Goal: Task Accomplishment & Management: Manage account settings

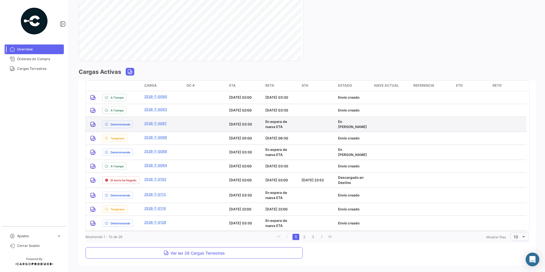
scroll to position [399, 0]
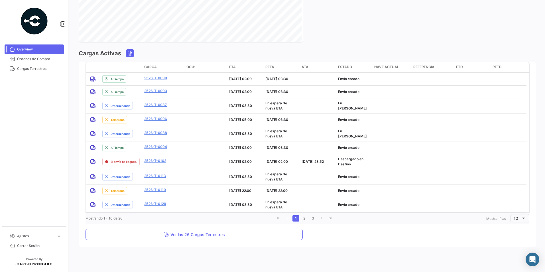
drag, startPoint x: 22, startPoint y: 117, endPoint x: 48, endPoint y: 117, distance: 25.9
click at [23, 117] on mat-nav-list "Overview Órdenes de Compra Cargas Terrestres" at bounding box center [34, 133] width 68 height 182
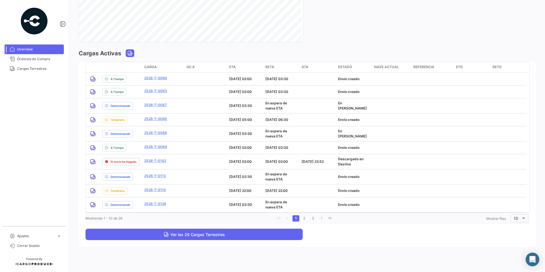
click at [178, 236] on span "Ver las 26 Cargas Terrestres" at bounding box center [194, 234] width 61 height 5
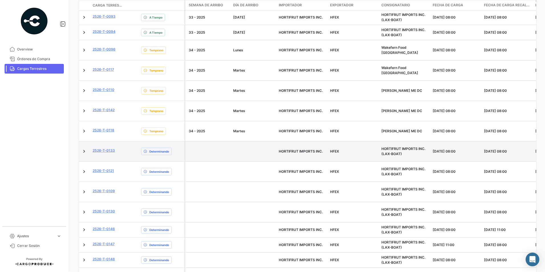
scroll to position [199, 0]
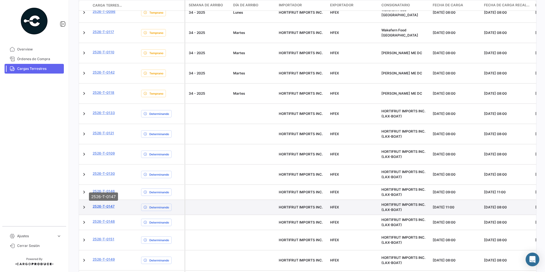
click at [107, 204] on link "2526-T-0147" at bounding box center [104, 206] width 22 height 5
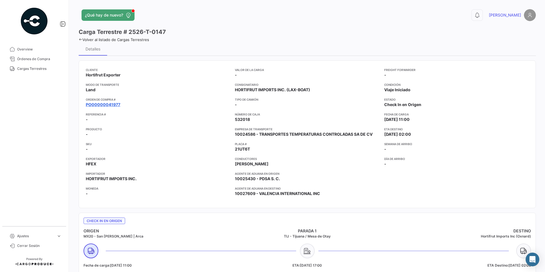
click at [112, 104] on link "PO00000041977" at bounding box center [103, 105] width 34 height 6
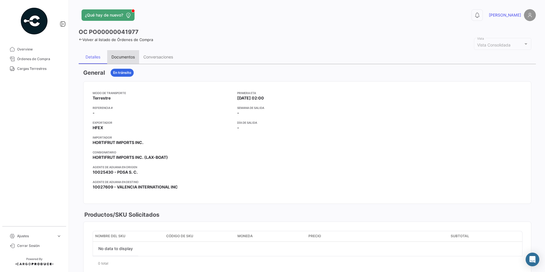
click at [134, 56] on div "Documentos" at bounding box center [122, 56] width 23 height 5
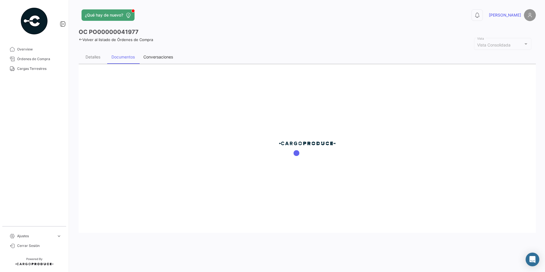
click at [153, 56] on div "Conversaciones" at bounding box center [158, 56] width 30 height 5
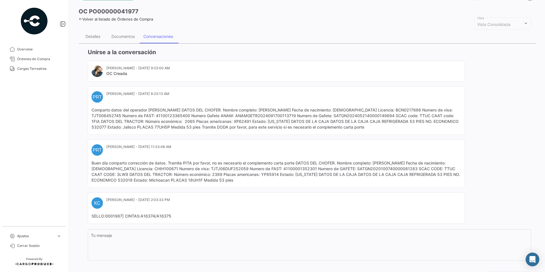
scroll to position [50, 0]
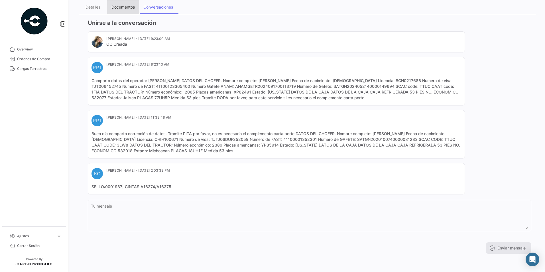
click at [123, 5] on div "Documentos" at bounding box center [122, 7] width 23 height 5
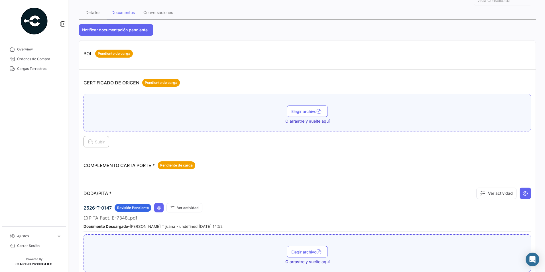
scroll to position [0, 0]
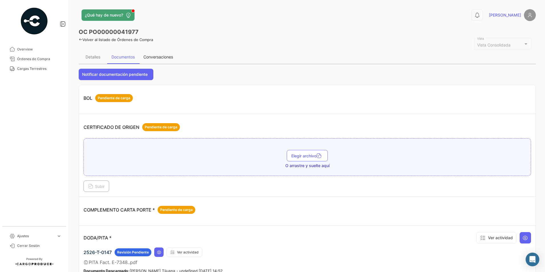
click at [164, 58] on div "Conversaciones" at bounding box center [158, 56] width 30 height 5
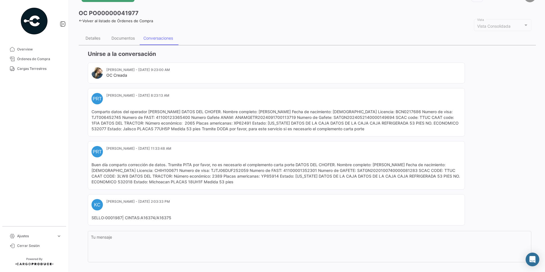
scroll to position [28, 0]
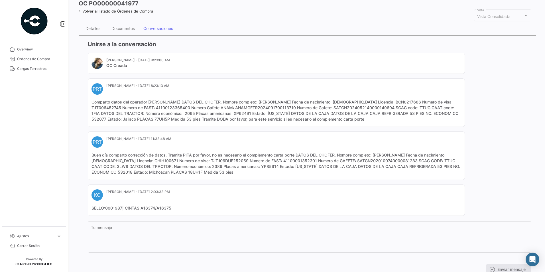
click at [63, 104] on mat-nav-list "Overview Órdenes de Compra Cargas Terrestres" at bounding box center [34, 133] width 68 height 182
click at [203, 174] on mat-card-content "Buen día comparto corrección de datos. Tramite PITA por favor, no es necesario …" at bounding box center [276, 163] width 370 height 23
click at [129, 32] on div "Documentos" at bounding box center [123, 29] width 32 height 14
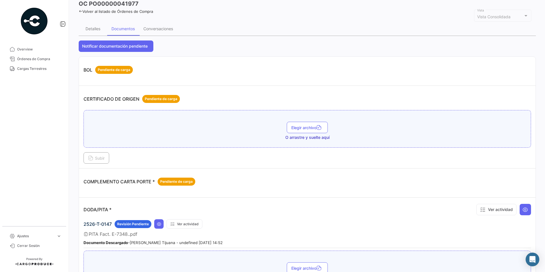
scroll to position [0, 0]
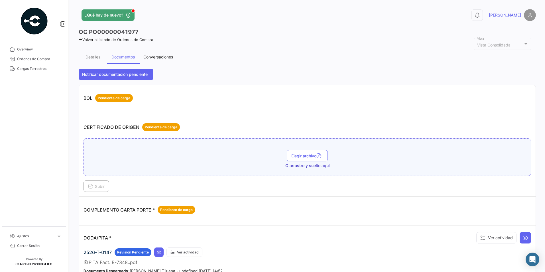
click at [158, 55] on div "Conversaciones" at bounding box center [158, 56] width 30 height 5
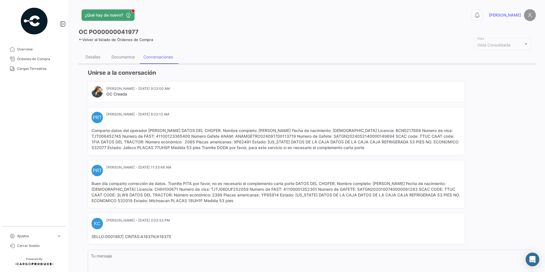
drag, startPoint x: 195, startPoint y: 196, endPoint x: 52, endPoint y: 152, distance: 149.1
click at [195, 196] on mat-card-content "Buen día comparto corrección de datos. Tramite PITA por favor, no es necesario …" at bounding box center [276, 192] width 370 height 23
click at [202, 201] on mat-card-content "Buen día comparto corrección de datos. Tramite PITA por favor, no es necesario …" at bounding box center [276, 192] width 370 height 23
copy mat-card-content "18UH1F"
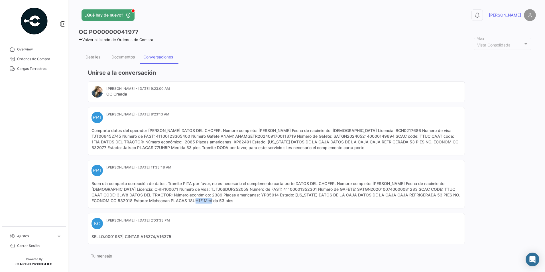
drag, startPoint x: 152, startPoint y: 197, endPoint x: 162, endPoint y: 185, distance: 15.6
click at [152, 197] on mat-card-content "Buen día comparto corrección de datos. Tramite PITA por favor, no es necesario …" at bounding box center [276, 192] width 370 height 23
click at [116, 53] on div "Documentos" at bounding box center [123, 57] width 32 height 14
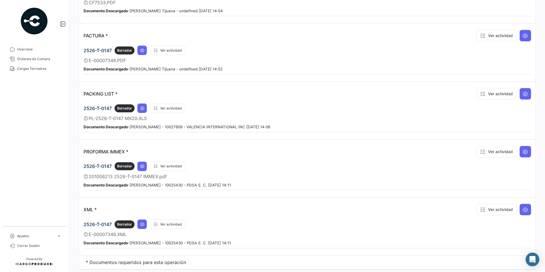
scroll to position [415, 0]
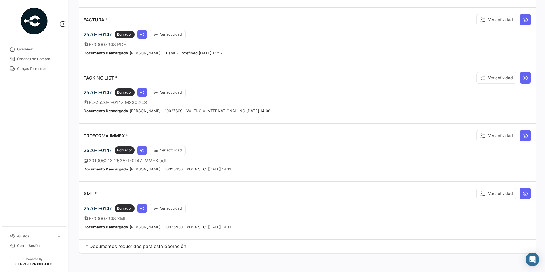
click at [106, 218] on span "E-00007348.XML" at bounding box center [108, 218] width 38 height 6
drag, startPoint x: 95, startPoint y: 219, endPoint x: 115, endPoint y: 220, distance: 20.9
click at [115, 220] on span "E-00007348.XML" at bounding box center [108, 218] width 38 height 6
copy span "00007348"
click at [131, 218] on div "E-00007348.XML" at bounding box center [306, 218] width 447 height 6
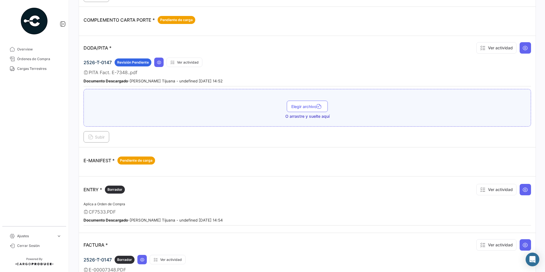
scroll to position [158, 0]
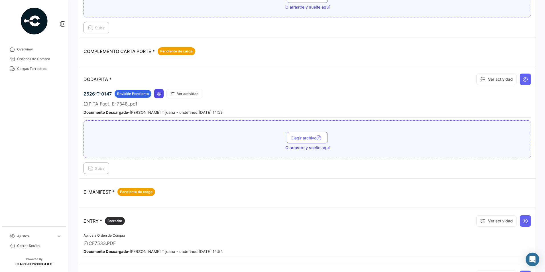
click at [158, 96] on icon at bounding box center [159, 93] width 5 height 5
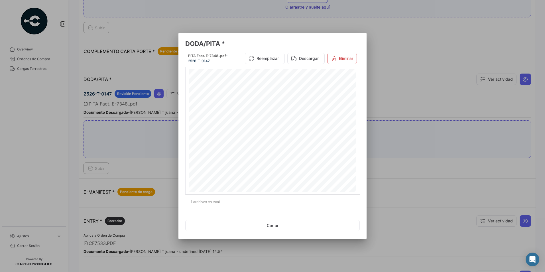
click at [388, 76] on div at bounding box center [272, 136] width 545 height 272
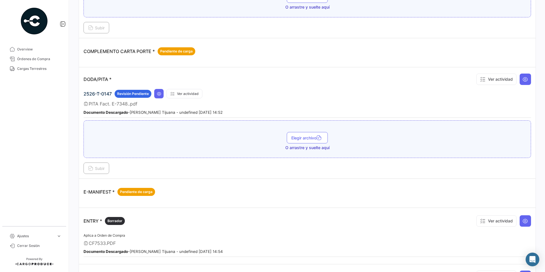
click at [164, 94] on div "2526-T-0147 Revisión Pendiente Ver actividad" at bounding box center [306, 93] width 447 height 9
click at [160, 94] on icon at bounding box center [159, 93] width 5 height 5
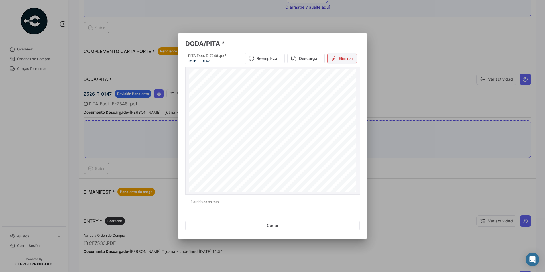
click at [350, 53] on button "Eliminar" at bounding box center [342, 58] width 30 height 11
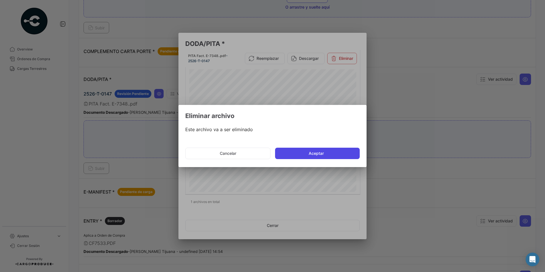
click at [305, 154] on button "Aceptar" at bounding box center [317, 153] width 85 height 11
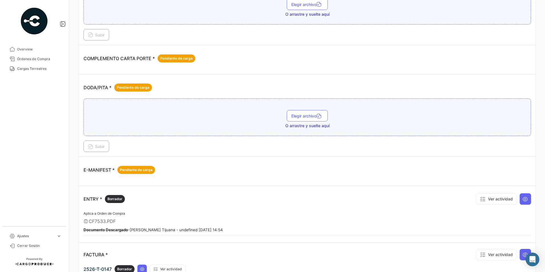
scroll to position [101, 0]
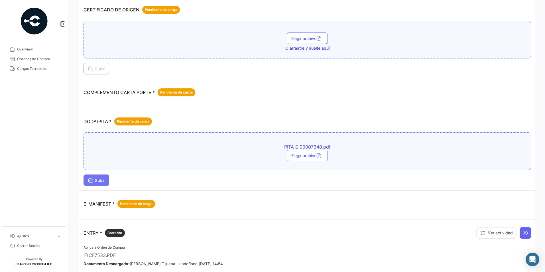
click at [100, 178] on span "Subir" at bounding box center [96, 180] width 17 height 5
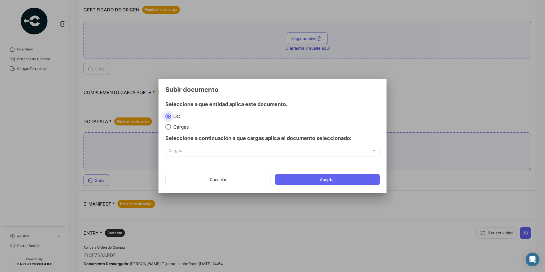
click at [183, 129] on span "Cargas" at bounding box center [180, 127] width 18 height 6
click at [171, 129] on input "Cargas" at bounding box center [168, 127] width 6 height 6
radio input "true"
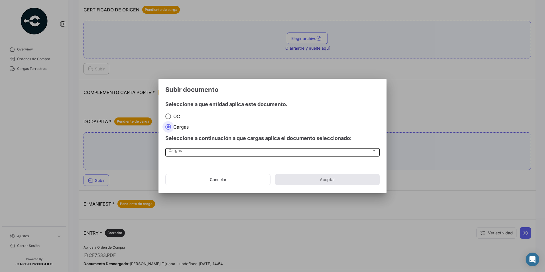
click at [190, 152] on div "Cargas" at bounding box center [269, 151] width 203 height 5
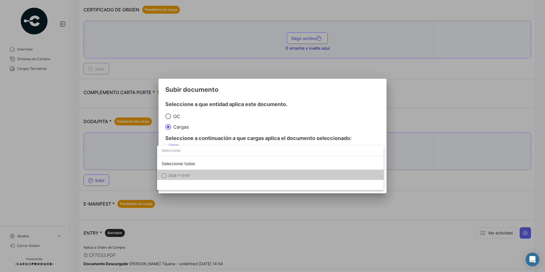
click at [194, 174] on span "2526-T-0147" at bounding box center [208, 175] width 80 height 5
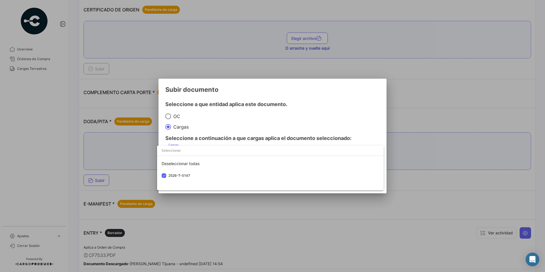
drag, startPoint x: 331, startPoint y: 128, endPoint x: 346, endPoint y: 133, distance: 15.0
click at [332, 128] on div at bounding box center [272, 136] width 545 height 272
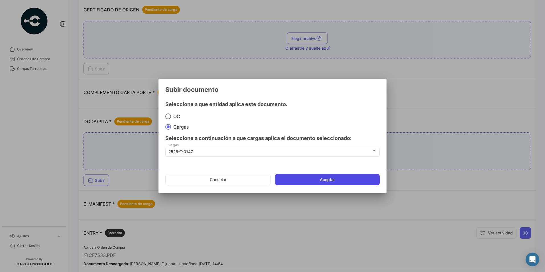
click at [331, 178] on button "Aceptar" at bounding box center [327, 179] width 105 height 11
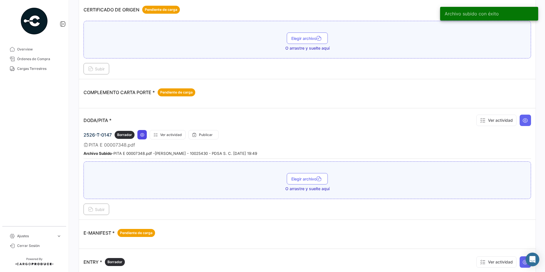
click at [146, 136] on button at bounding box center [141, 134] width 9 height 9
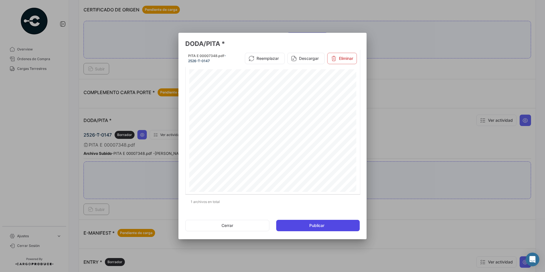
click at [306, 225] on button "Publicar" at bounding box center [317, 225] width 83 height 11
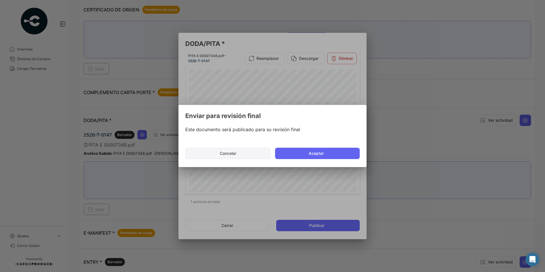
click at [248, 154] on button "Cancelar" at bounding box center [227, 153] width 85 height 11
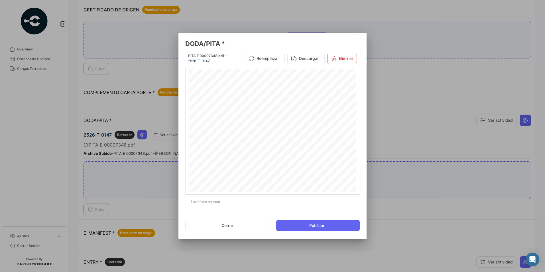
click at [377, 91] on div at bounding box center [272, 136] width 545 height 272
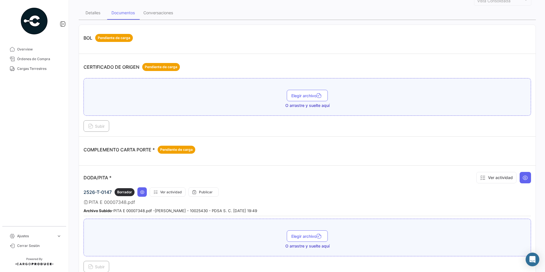
scroll to position [0, 0]
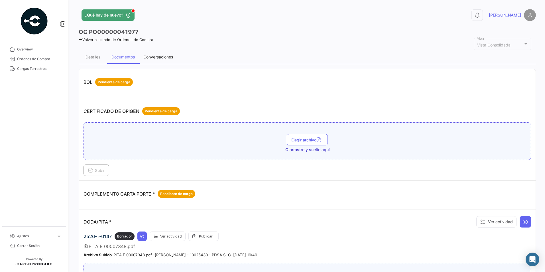
click at [175, 57] on div "Conversaciones" at bounding box center [158, 57] width 38 height 14
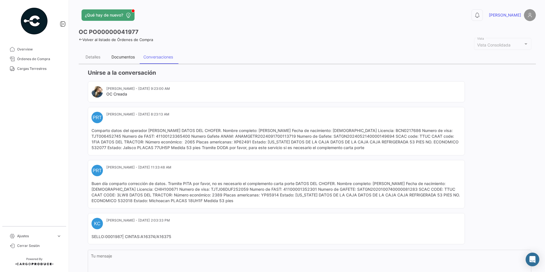
click at [120, 61] on div "Documentos" at bounding box center [123, 57] width 32 height 14
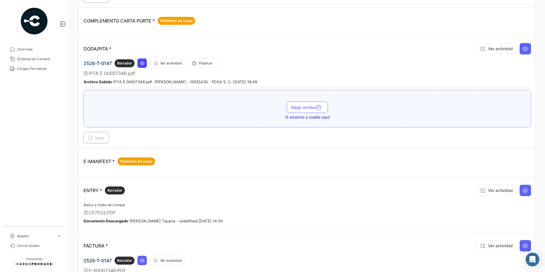
scroll to position [171, 0]
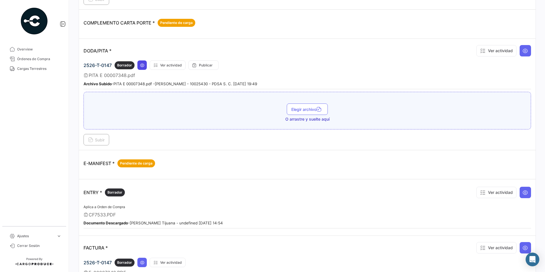
click at [141, 65] on icon at bounding box center [142, 65] width 5 height 5
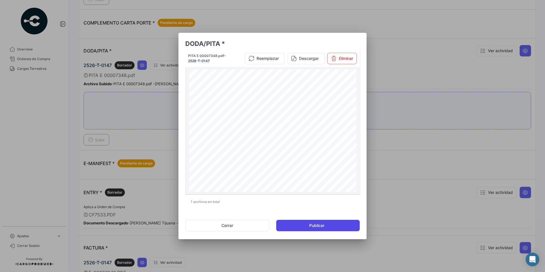
click at [304, 228] on button "Publicar" at bounding box center [317, 225] width 83 height 11
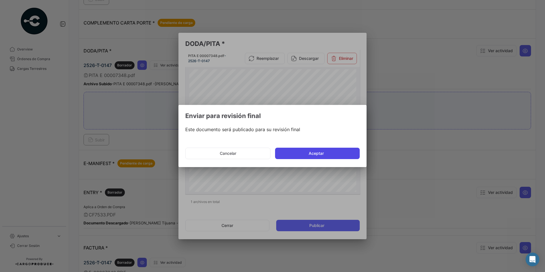
click at [314, 153] on button "Aceptar" at bounding box center [317, 153] width 85 height 11
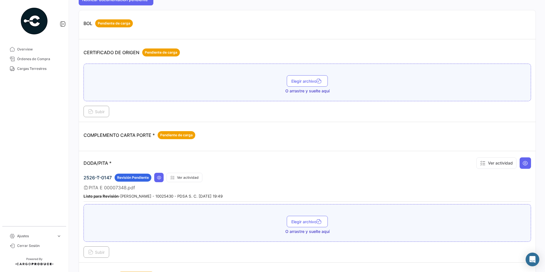
scroll to position [0, 0]
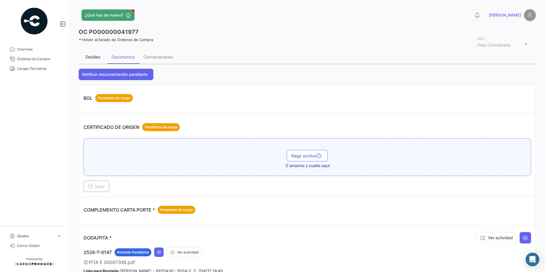
click at [93, 61] on div "Detalles" at bounding box center [93, 57] width 28 height 14
